Goal: Task Accomplishment & Management: Complete application form

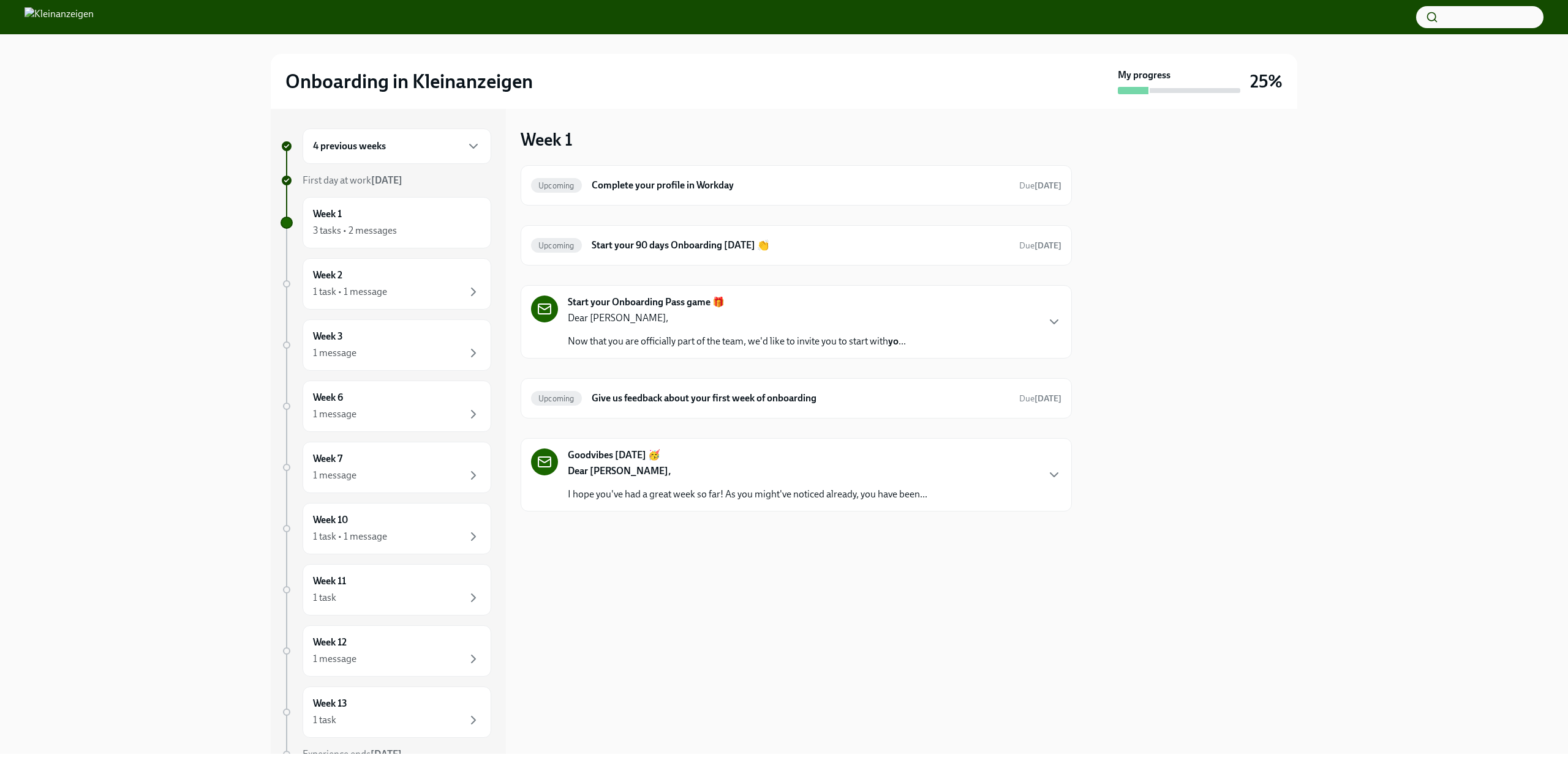
click at [787, 343] on p "Now that you are officially part of the team, we'd like to invite you to start …" at bounding box center [737, 341] width 338 height 14
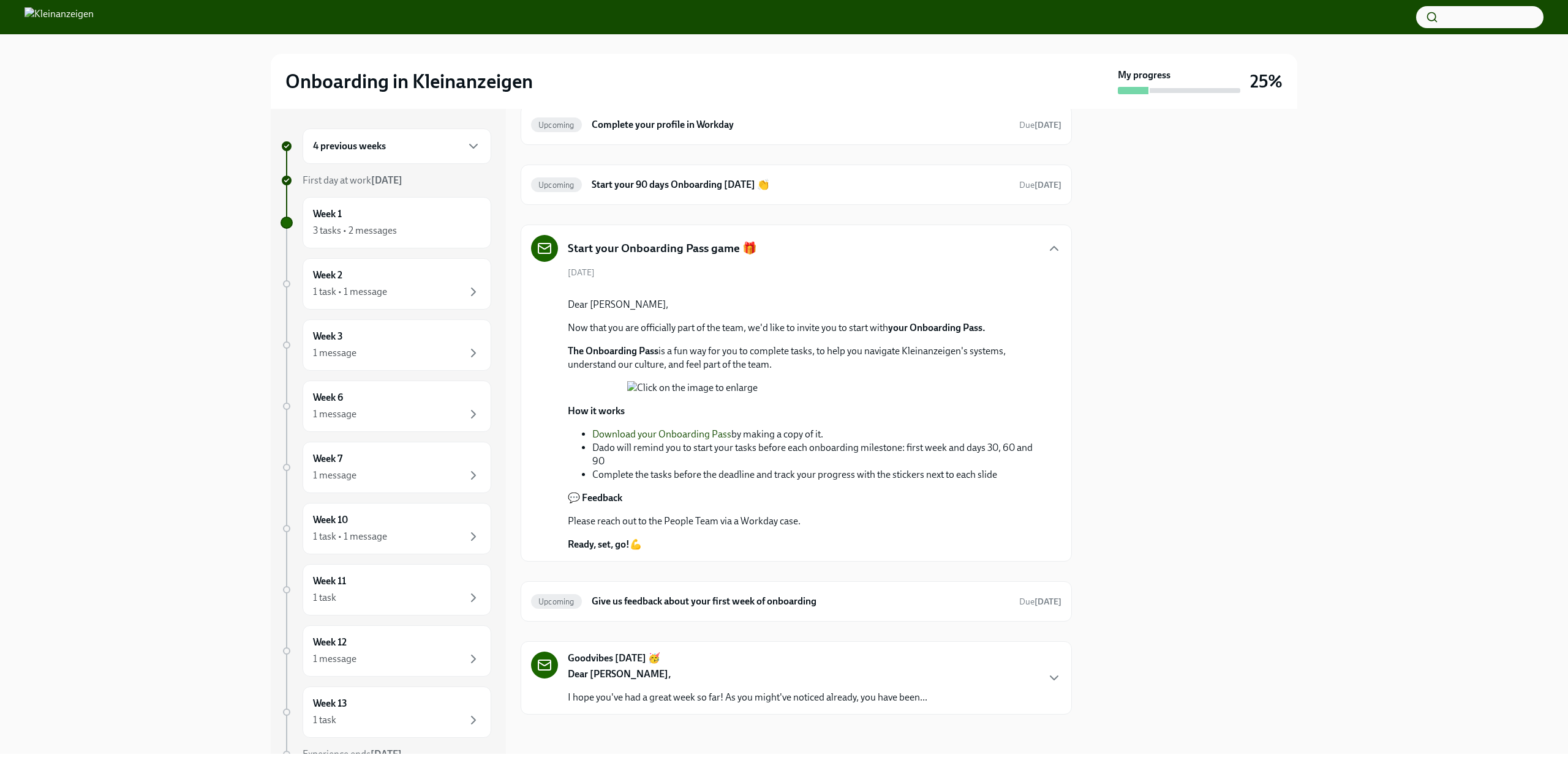
click at [455, 145] on div "4 previous weeks" at bounding box center [396, 146] width 167 height 14
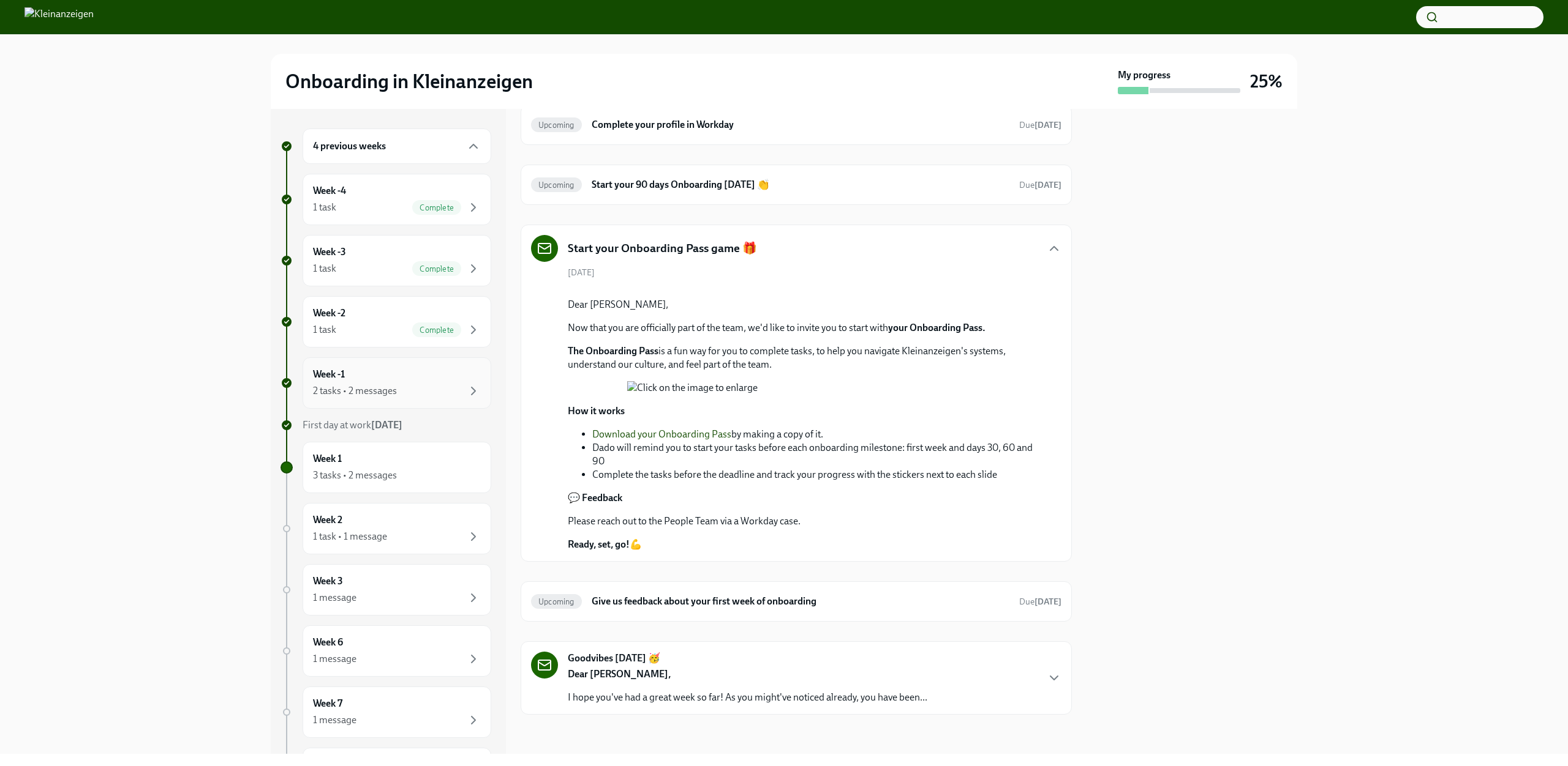
click at [447, 377] on div "Week -1 2 tasks • 2 messages" at bounding box center [396, 383] width 167 height 30
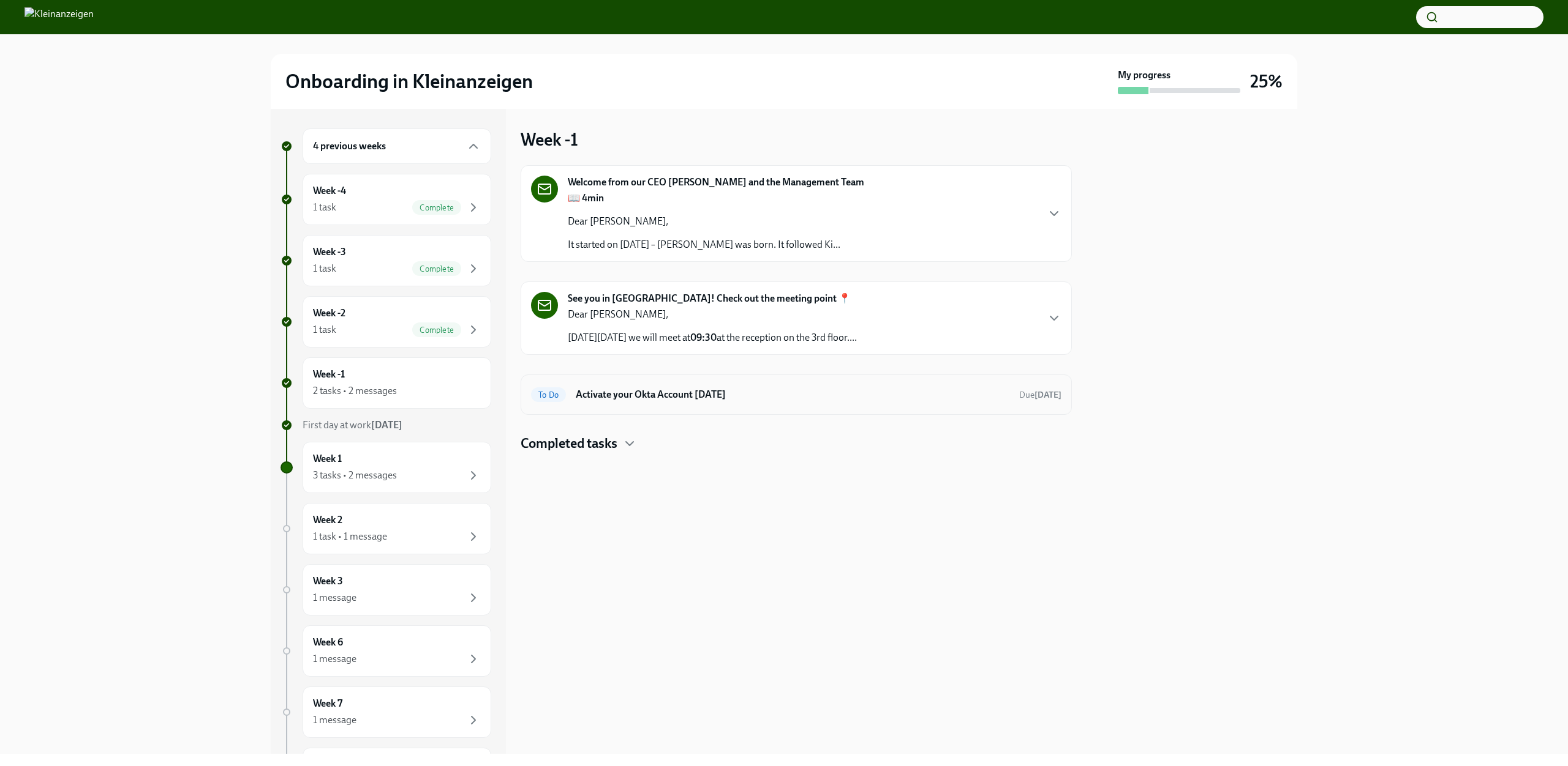
click at [679, 400] on h6 "Activate your Okta Account [DATE]" at bounding box center [793, 395] width 434 height 14
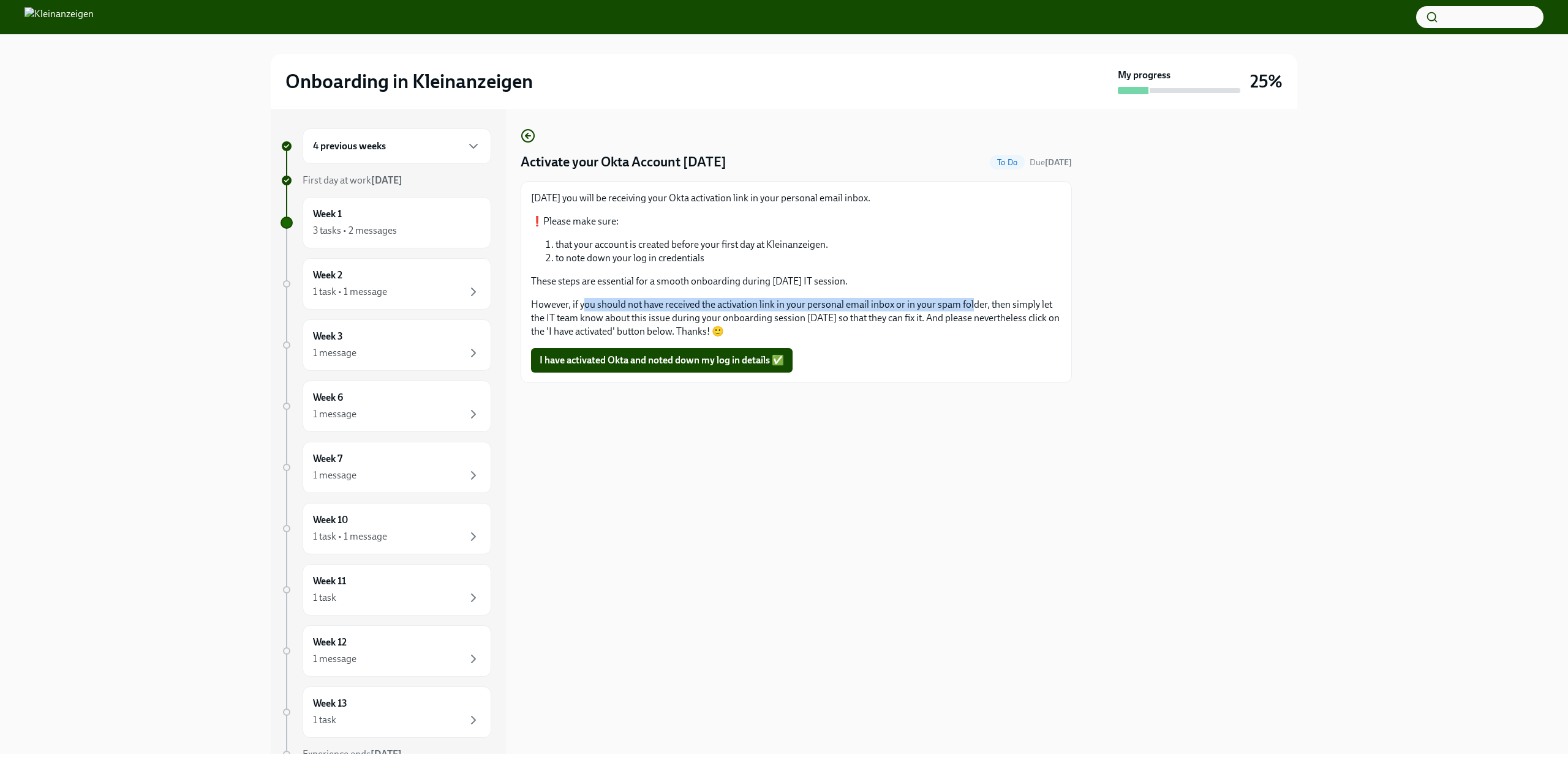
drag, startPoint x: 585, startPoint y: 307, endPoint x: 974, endPoint y: 308, distance: 389.0
click at [974, 308] on p "However, if you should not have received the activation link in your personal e…" at bounding box center [796, 318] width 530 height 41
click at [537, 294] on div "Today you will be receiving your Okta activation link in your personal email in…" at bounding box center [796, 265] width 530 height 147
drag, startPoint x: 577, startPoint y: 320, endPoint x: 715, endPoint y: 316, distance: 138.1
click at [715, 316] on p "However, if you should not have received the activation link in your personal e…" at bounding box center [796, 318] width 530 height 41
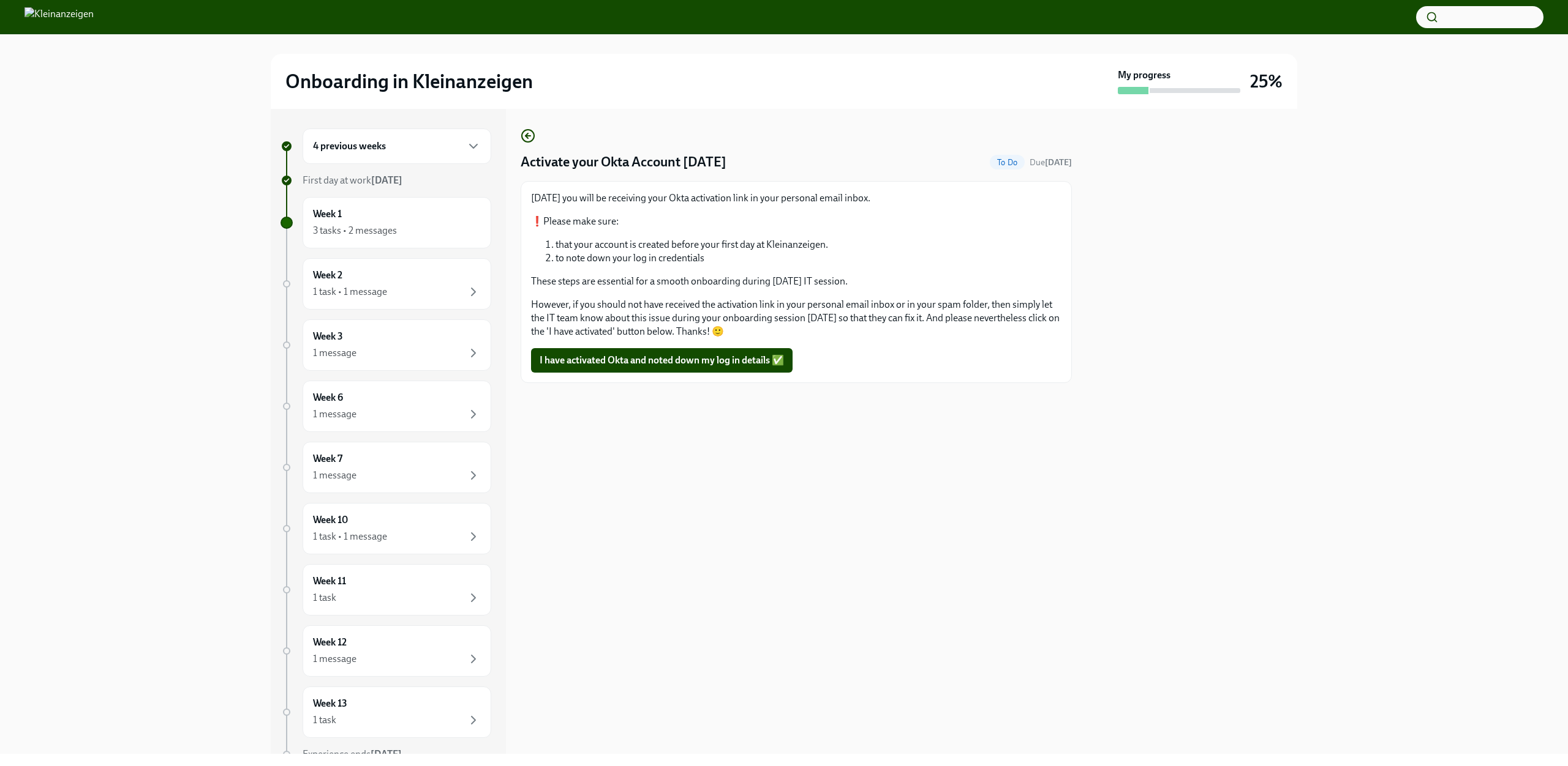
click at [795, 312] on p "However, if you should not have received the activation link in your personal e…" at bounding box center [796, 318] width 530 height 41
drag, startPoint x: 566, startPoint y: 325, endPoint x: 665, endPoint y: 325, distance: 99.0
click at [684, 330] on p "However, if you should not have received the activation link in your personal e…" at bounding box center [796, 318] width 530 height 41
click at [624, 319] on p "However, if you should not have received the activation link in your personal e…" at bounding box center [796, 318] width 530 height 41
click at [808, 465] on div "Activate your Okta Account [DATE] Done Due [DATE] [DATE] you will be receiving …" at bounding box center [796, 431] width 551 height 645
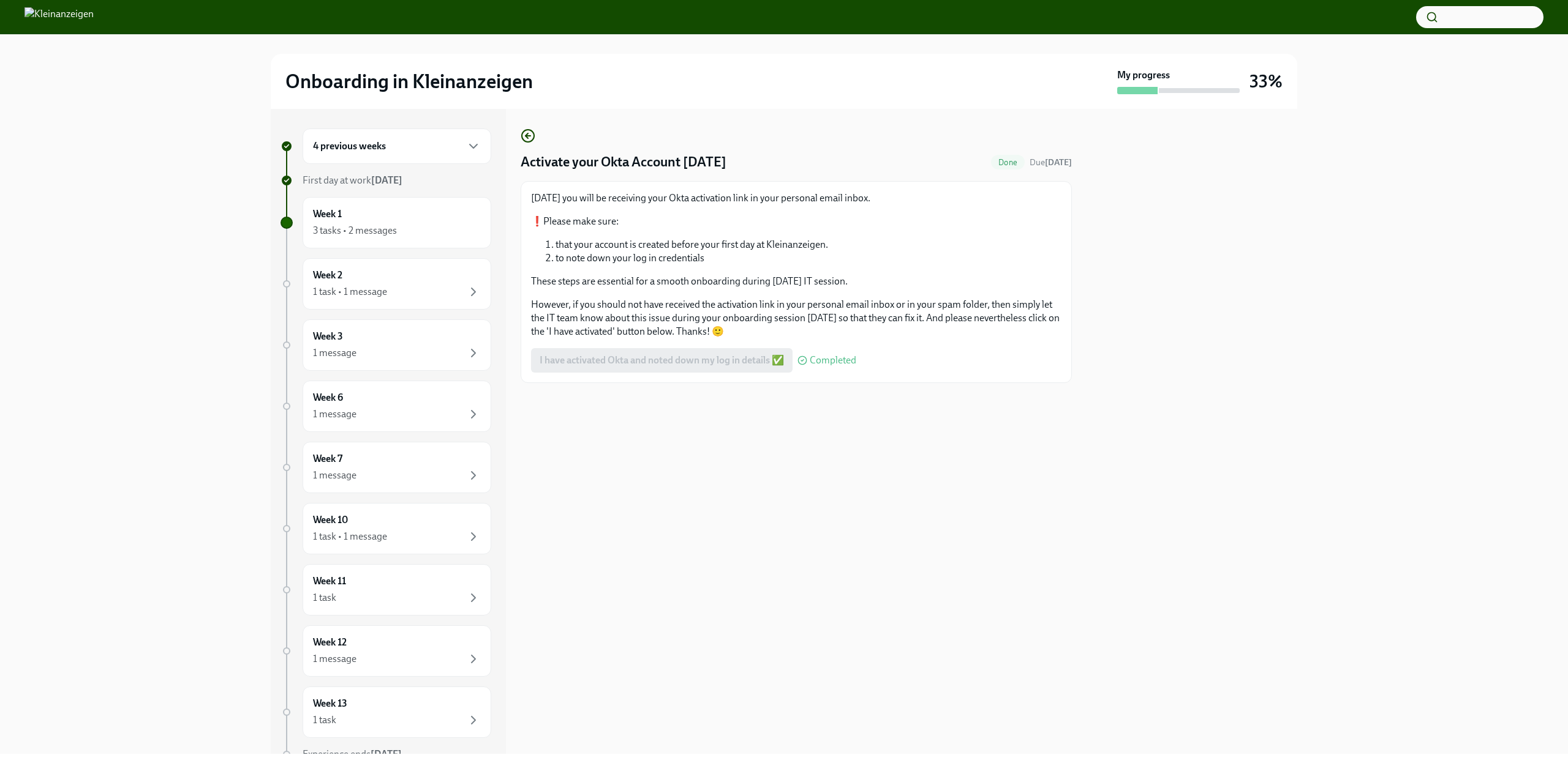
click at [358, 188] on div "4 previous weeks First day at work [DATE] Week 1 3 tasks • 2 messages Week 2 1 …" at bounding box center [386, 469] width 211 height 682
click at [364, 234] on div "3 tasks • 2 messages" at bounding box center [354, 230] width 84 height 14
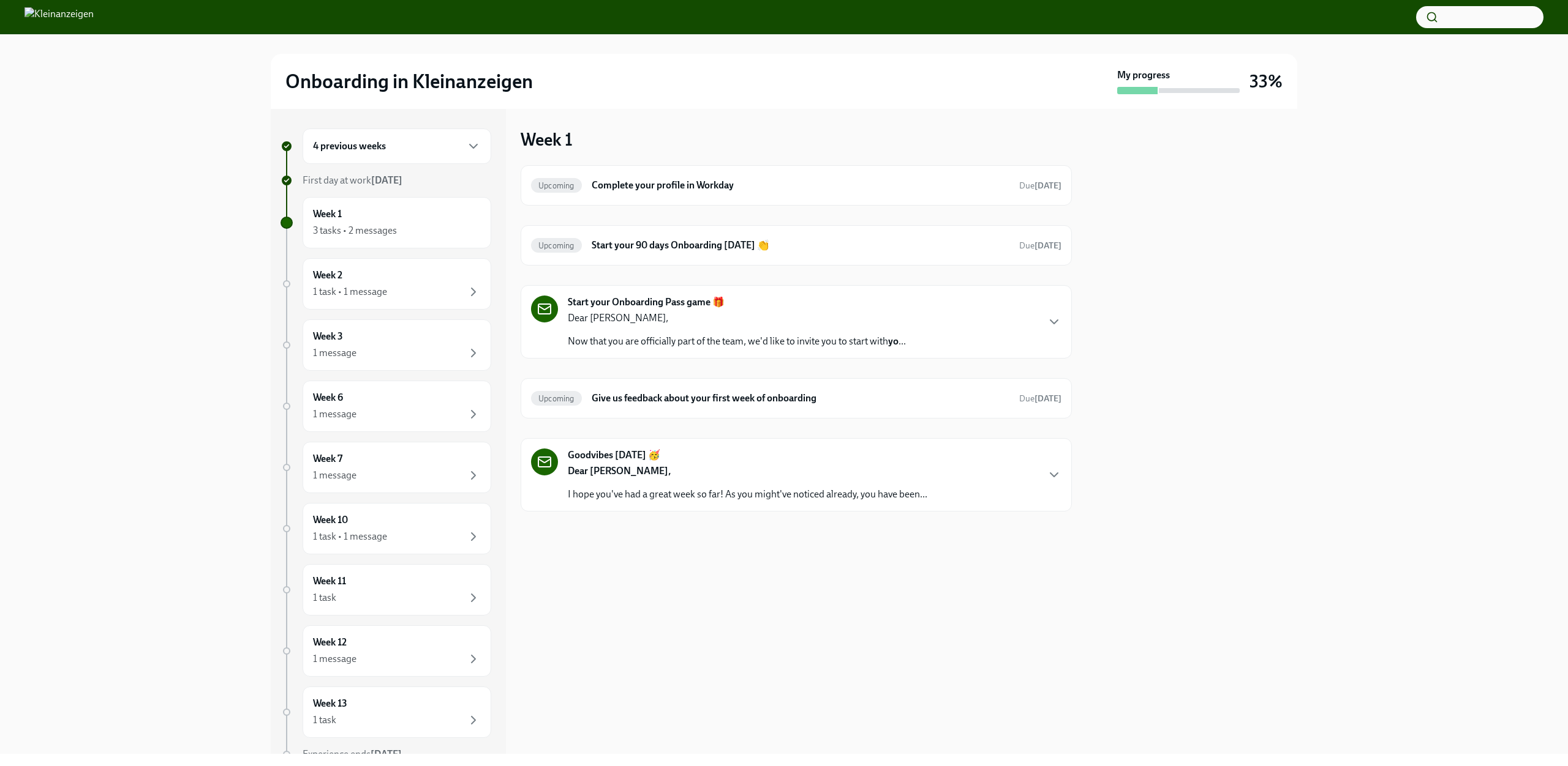
click at [383, 190] on div "4 previous weeks First day at work [DATE] Week 1 3 tasks • 2 messages Week 2 1 …" at bounding box center [386, 469] width 211 height 682
click at [1022, 467] on div "Goodvibes [DATE] 🥳 Dear [PERSON_NAME], I hope you've had a great week so far! A…" at bounding box center [796, 475] width 530 height 53
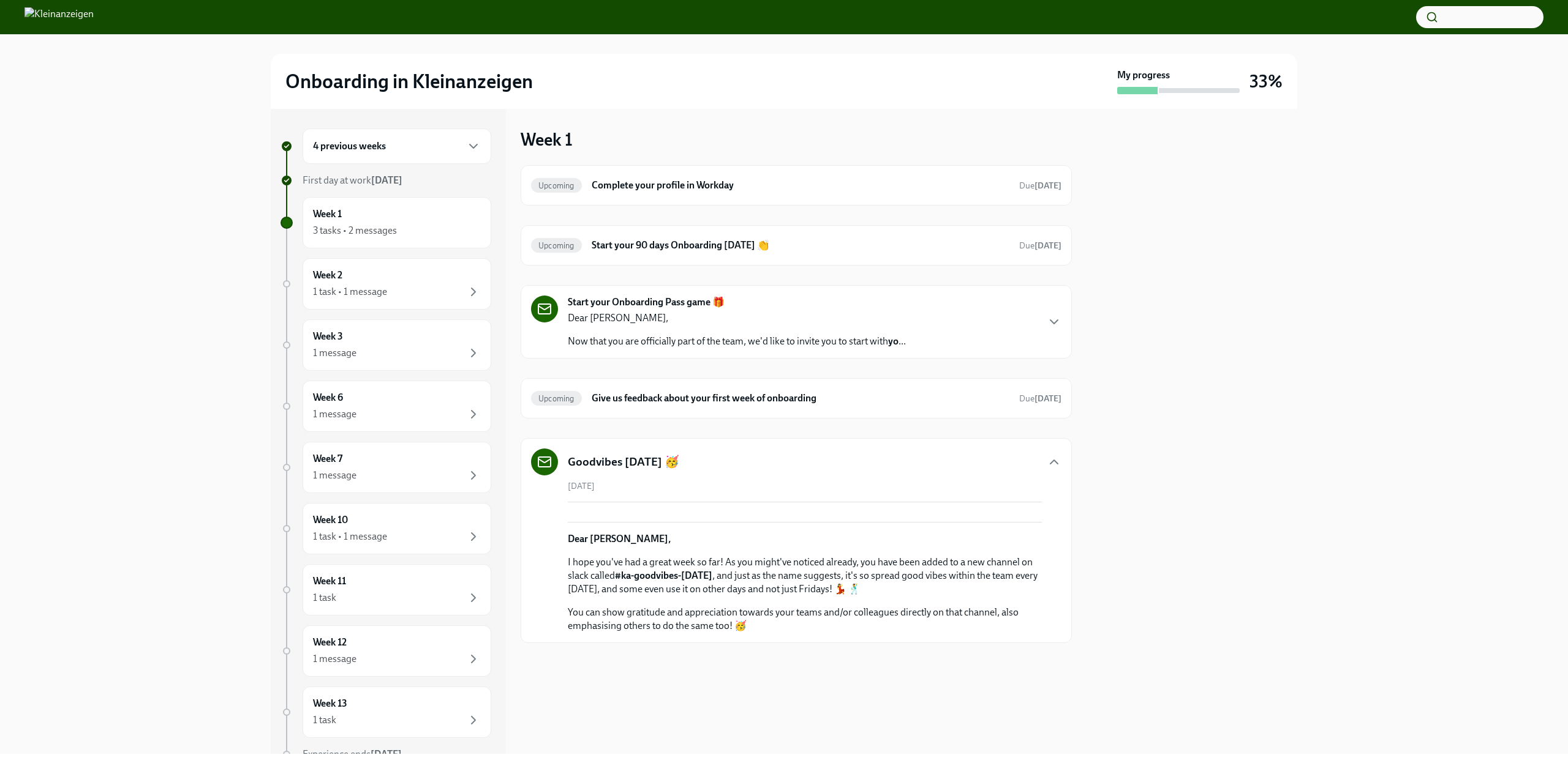
scroll to position [59, 0]
drag, startPoint x: 965, startPoint y: 641, endPoint x: 731, endPoint y: 647, distance: 234.1
click at [731, 596] on p "I hope you've had a great week so far! As you might've noticed already, you hav…" at bounding box center [805, 575] width 474 height 41
click at [762, 596] on p "I hope you've had a great week so far! As you might've noticed already, you hav…" at bounding box center [805, 575] width 474 height 41
drag, startPoint x: 613, startPoint y: 646, endPoint x: 707, endPoint y: 647, distance: 94.0
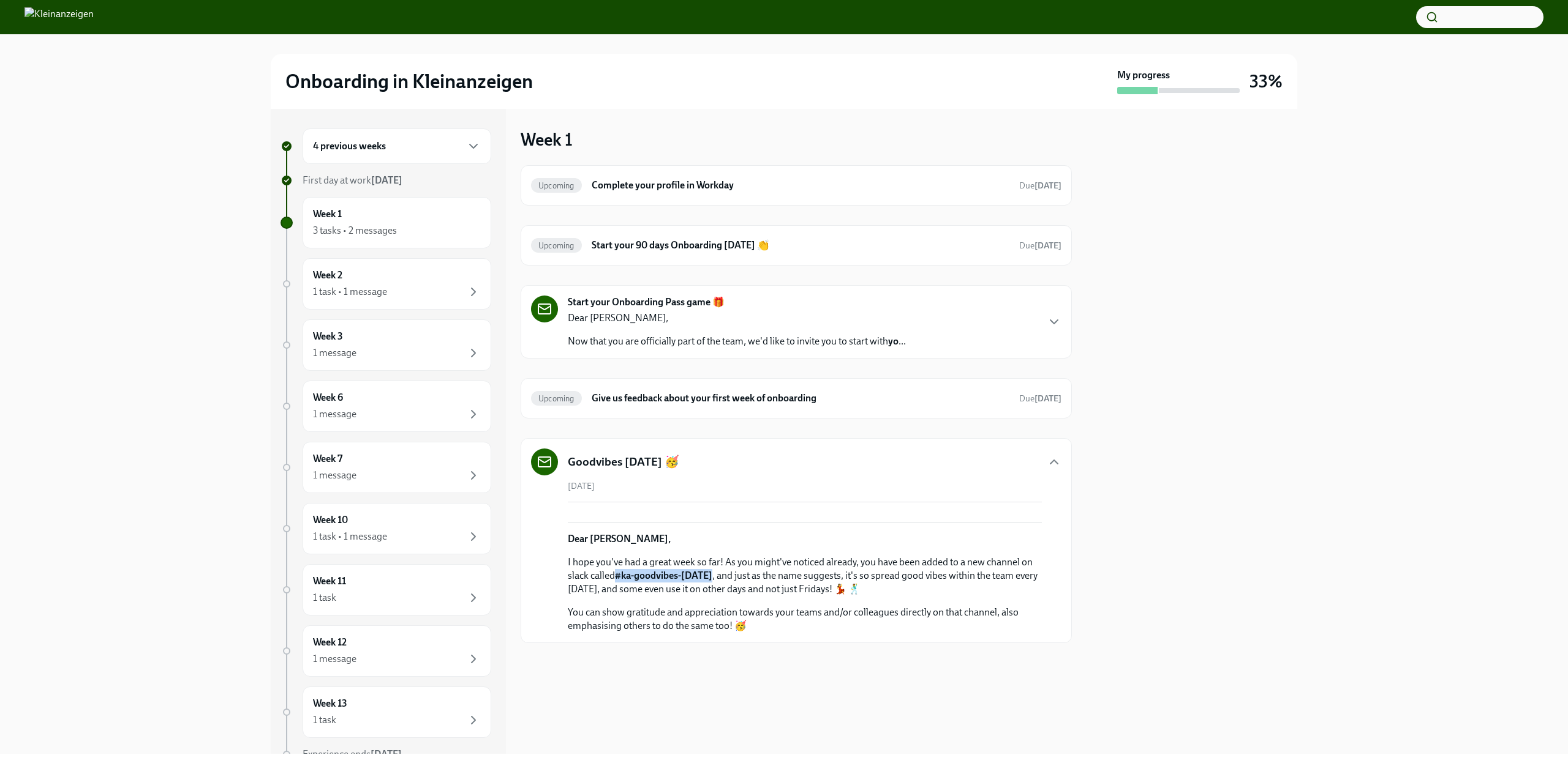
click at [707, 596] on p "I hope you've had a great week so far! As you might've noticed already, you hav…" at bounding box center [805, 575] width 474 height 41
drag, startPoint x: 803, startPoint y: 653, endPoint x: 779, endPoint y: 655, distance: 24.1
click at [779, 596] on p "I hope you've had a great week so far! As you might've noticed already, you hav…" at bounding box center [805, 575] width 474 height 41
click at [767, 596] on p "I hope you've had a great week so far! As you might've noticed already, you hav…" at bounding box center [805, 575] width 474 height 41
